Goal: Transaction & Acquisition: Obtain resource

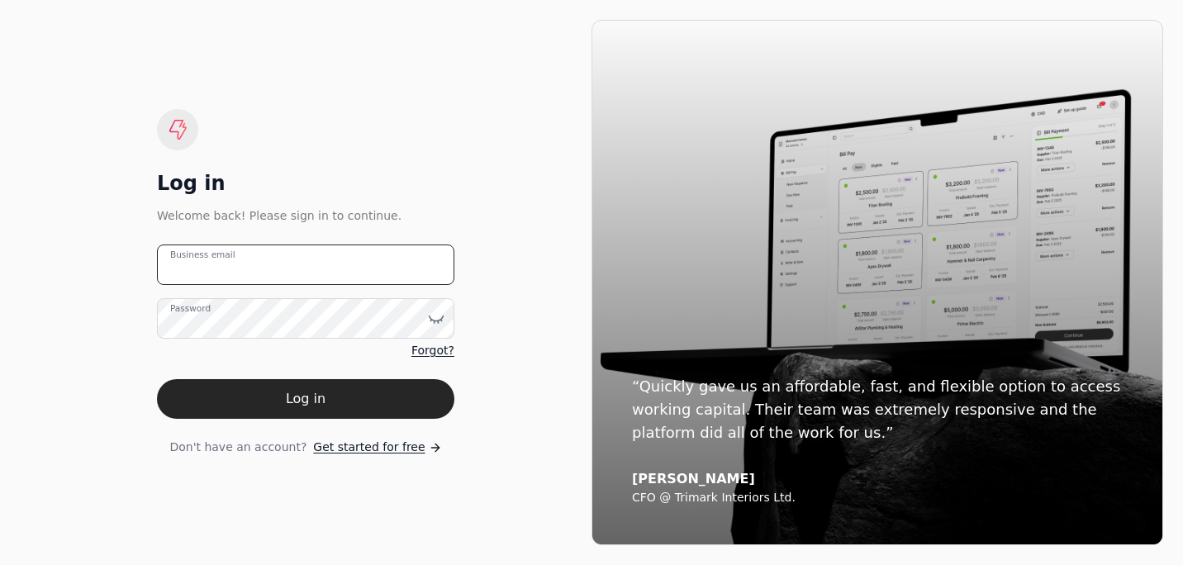
type email "[PERSON_NAME][EMAIL_ADDRESS][DOMAIN_NAME]"
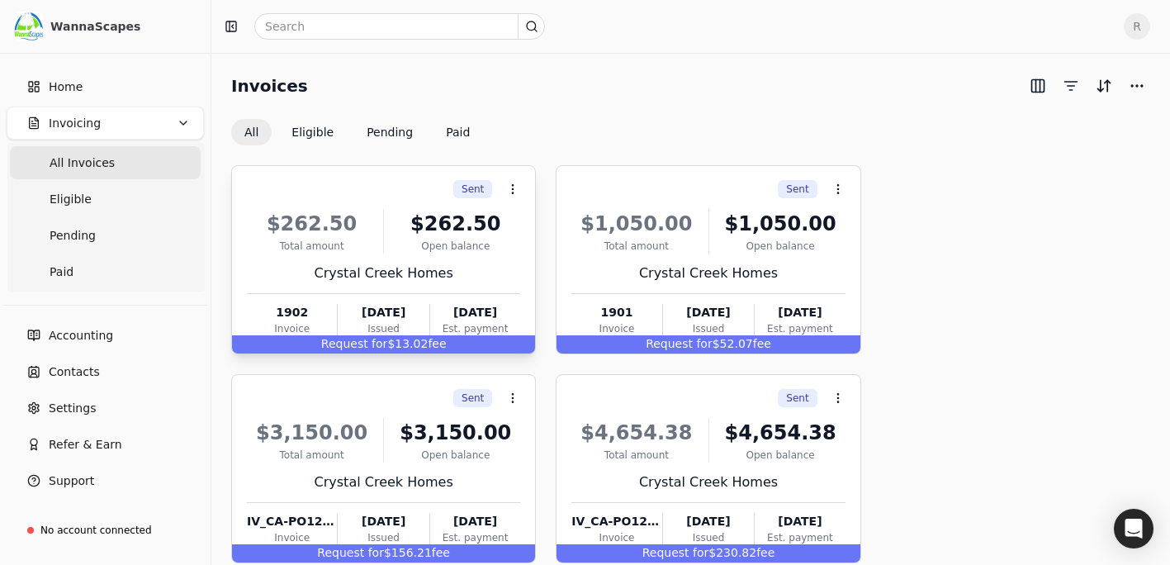
click at [387, 263] on div "Crystal Creek Homes" at bounding box center [383, 273] width 273 height 20
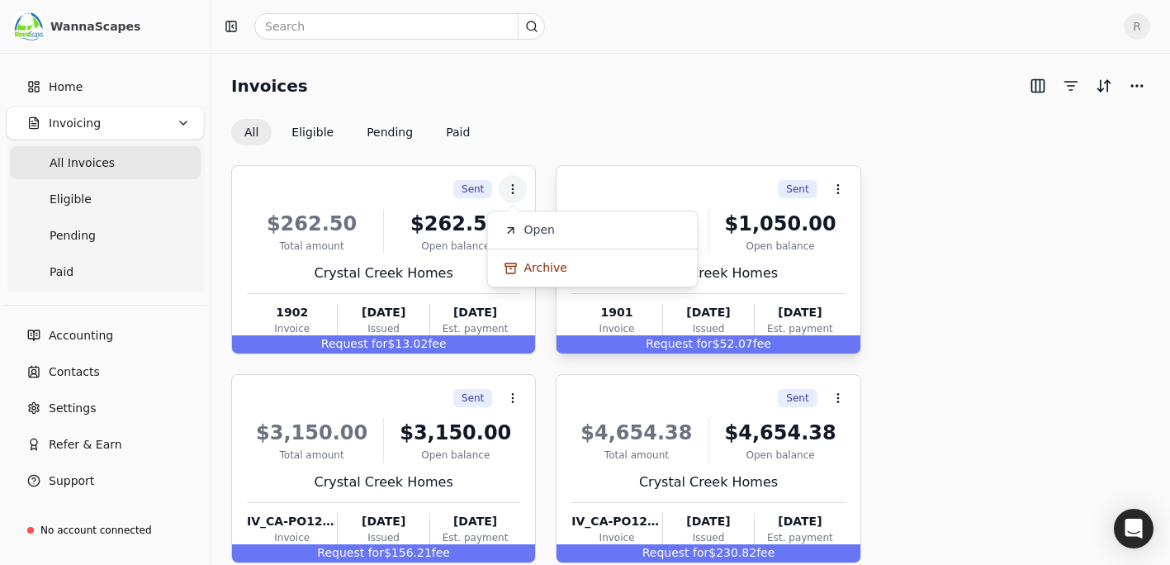
drag, startPoint x: 1018, startPoint y: 235, endPoint x: 856, endPoint y: 166, distance: 175.8
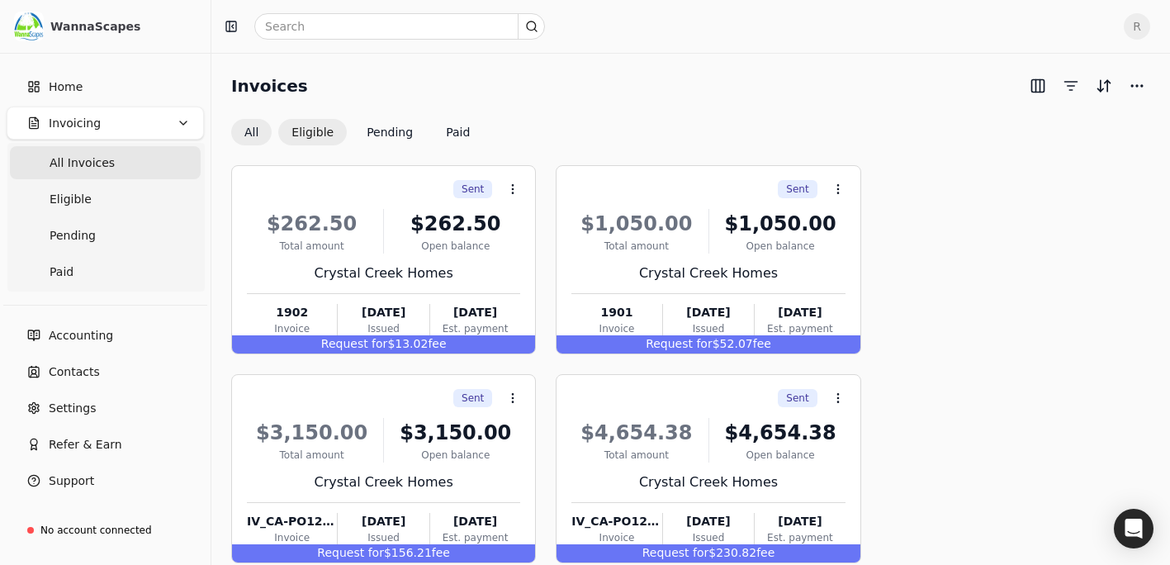
click at [310, 125] on button "Eligible" at bounding box center [312, 132] width 69 height 26
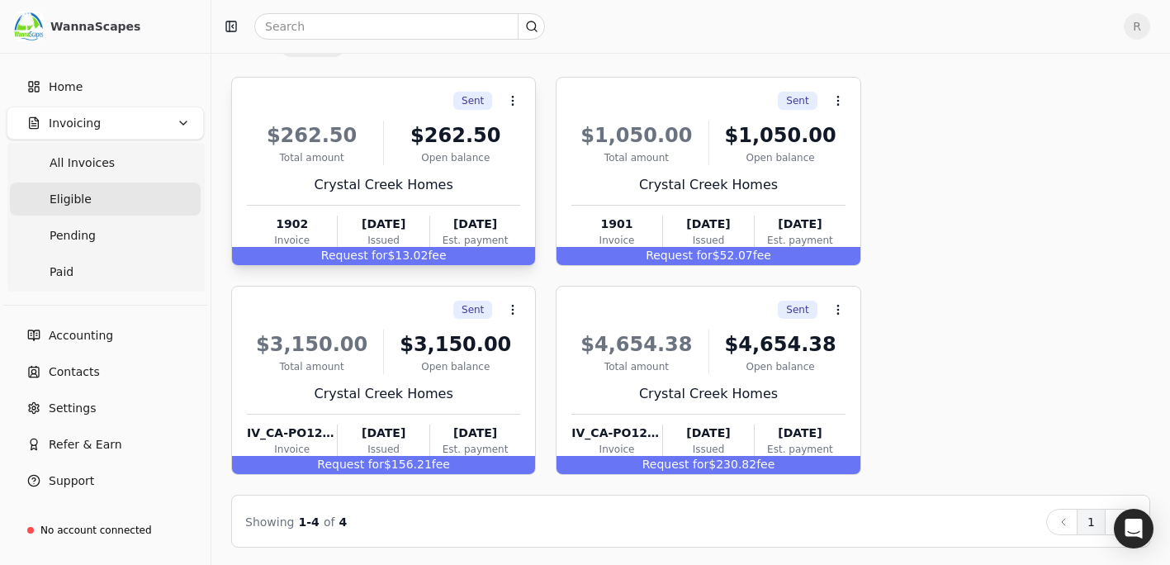
scroll to position [91, 0]
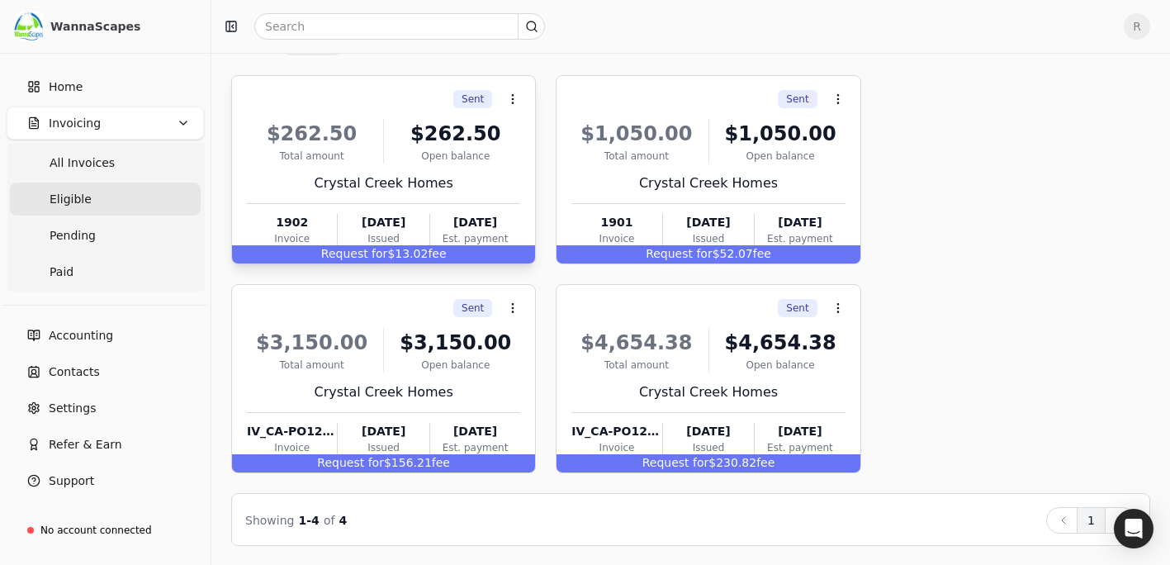
click at [431, 175] on div "Crystal Creek Homes" at bounding box center [383, 183] width 273 height 20
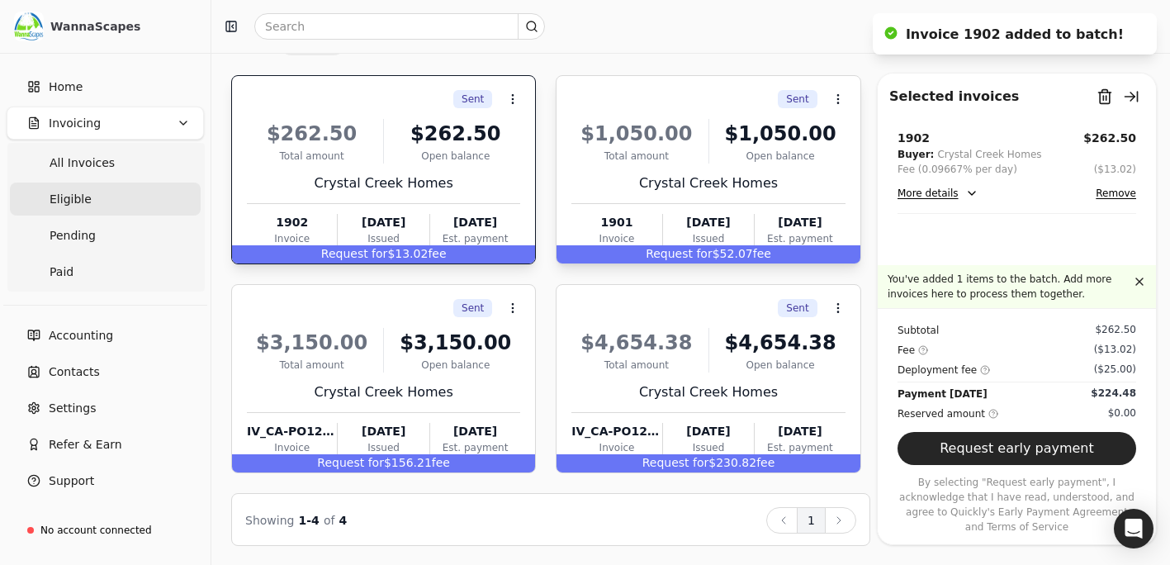
click at [646, 164] on div "$1,050.00 Total amount $1,050.00 Open balance Crystal Creek Homes 1901 Invoice …" at bounding box center [708, 179] width 273 height 141
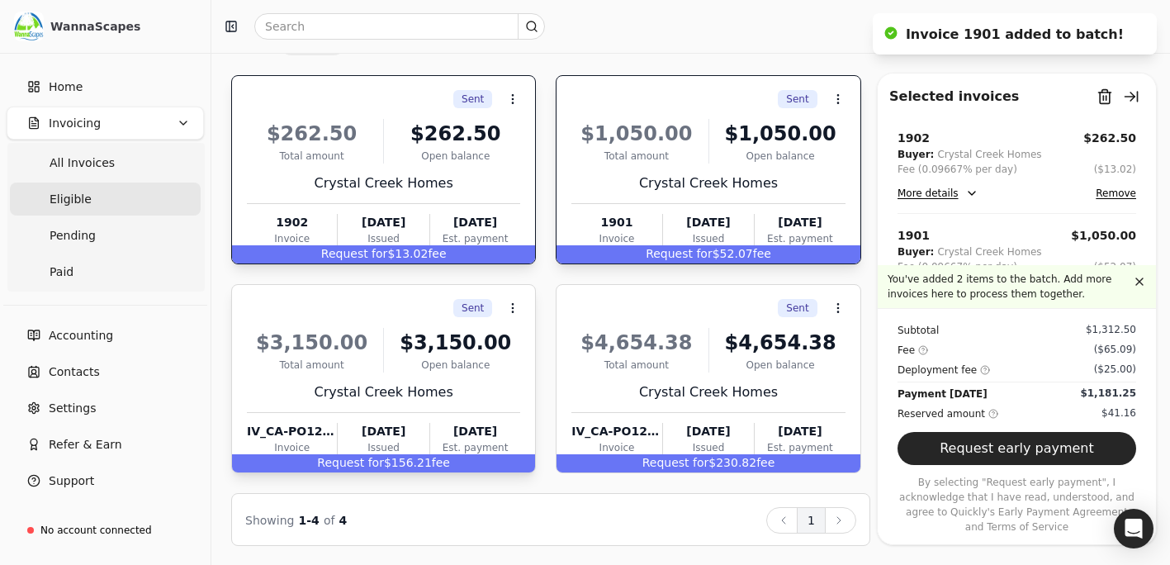
click at [429, 409] on div "$3,150.00 Total amount $3,150.00 Open balance Crystal Creek Homes IV_CA-PO12764…" at bounding box center [383, 388] width 273 height 141
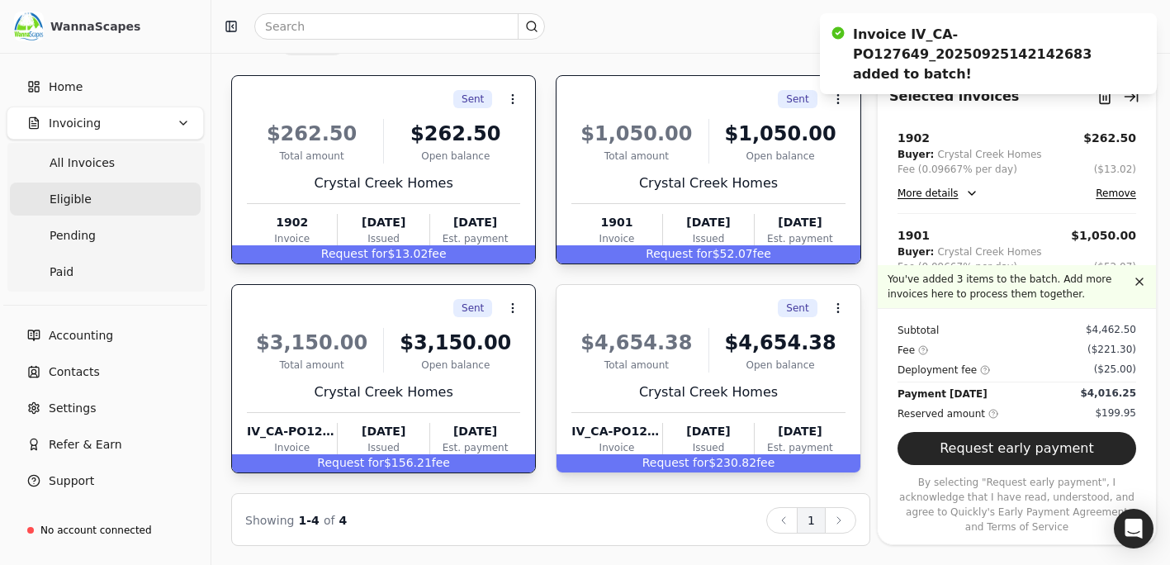
click at [662, 390] on div "Crystal Creek Homes" at bounding box center [708, 392] width 273 height 20
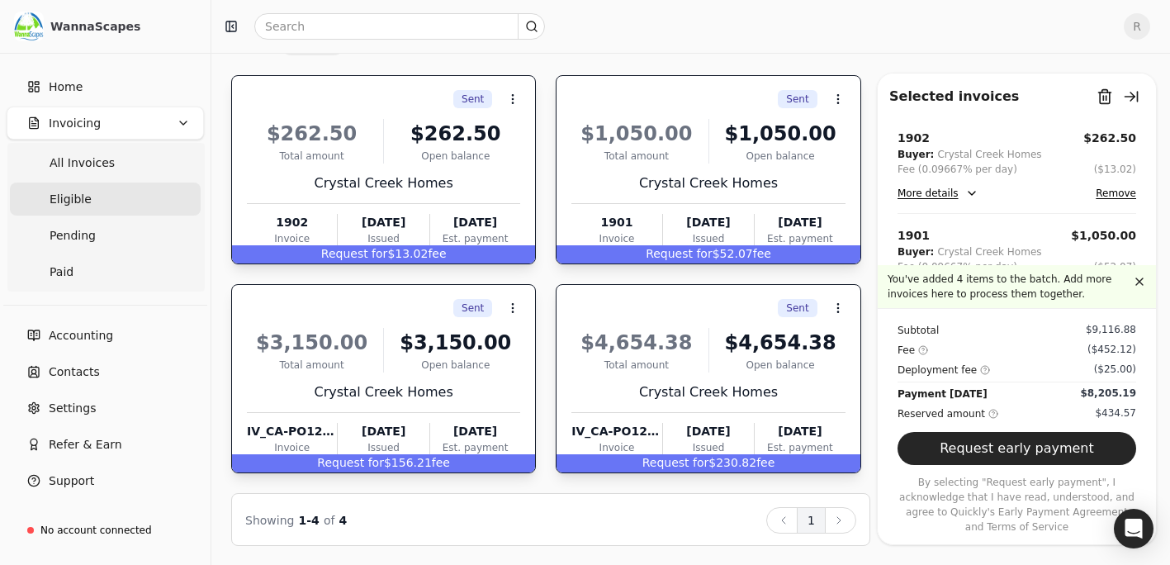
click at [1032, 459] on button "Request early payment" at bounding box center [1017, 448] width 239 height 33
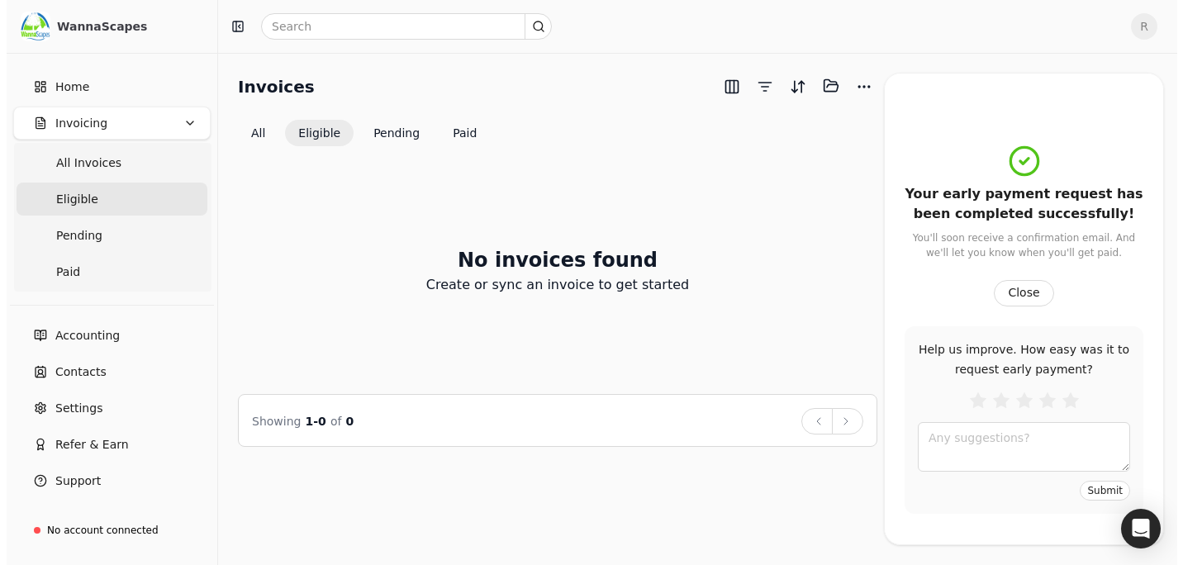
scroll to position [0, 0]
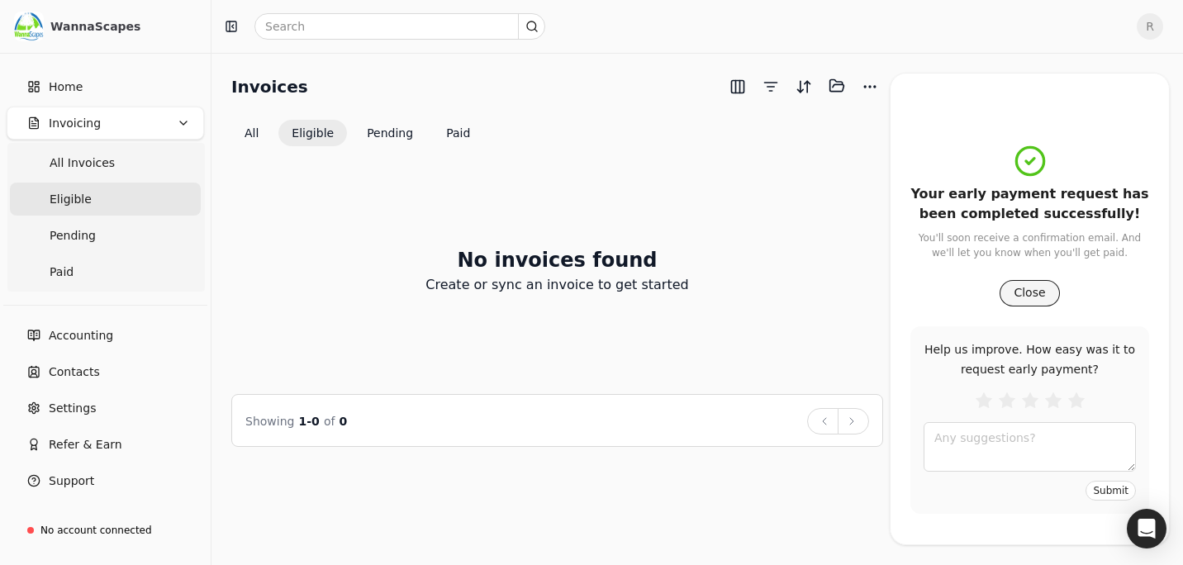
click at [1027, 293] on button "Close" at bounding box center [1028, 293] width 59 height 26
